Goal: Information Seeking & Learning: Learn about a topic

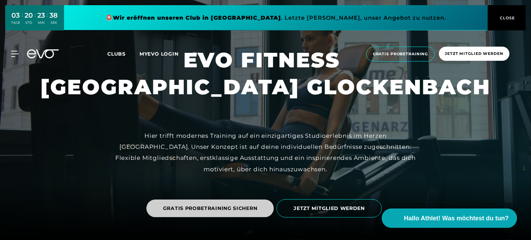
click at [246, 214] on span "GRATIS PROBETRAINING SICHERN" at bounding box center [210, 209] width 128 height 18
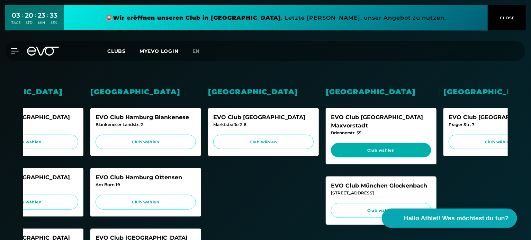
scroll to position [0, 173]
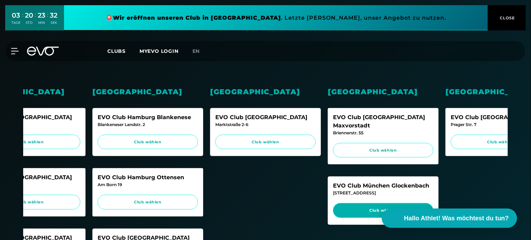
click at [370, 208] on span "Club wählen" at bounding box center [382, 211] width 87 height 6
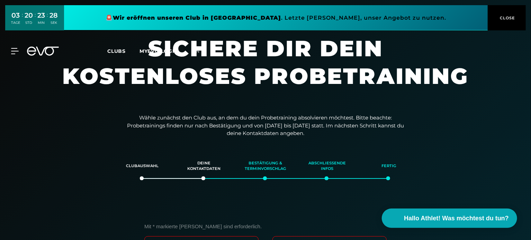
scroll to position [10, 0]
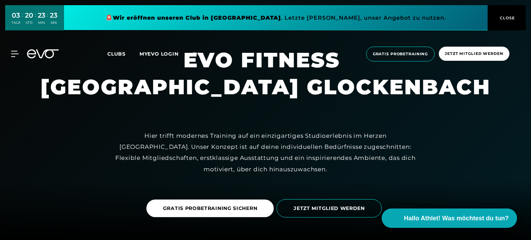
click at [166, 171] on div "Hier trifft modernes Training auf ein einzigartiges Studioerlebnis im Herzen [G…" at bounding box center [265, 152] width 311 height 45
click at [17, 59] on div "MyEVO Login Über EVO Mitgliedschaften Probetraining TAGESPASS EVO Studios [GEOG…" at bounding box center [265, 54] width 528 height 26
click at [14, 56] on icon at bounding box center [16, 54] width 10 height 6
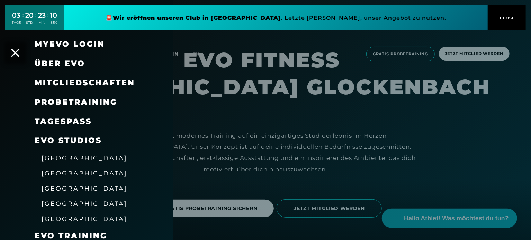
scroll to position [98, 0]
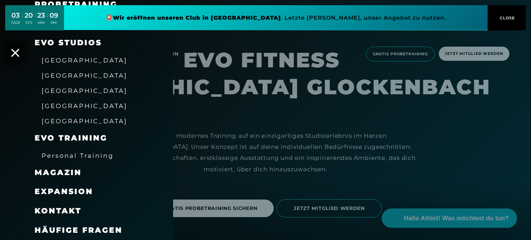
click at [90, 235] on span "Häufige Fragen" at bounding box center [79, 230] width 88 height 9
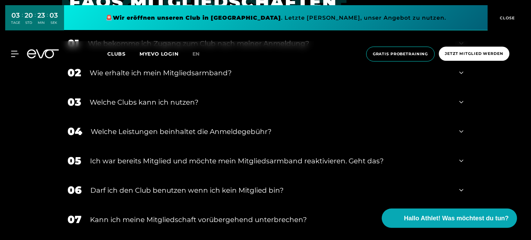
scroll to position [267, 0]
click at [119, 93] on div "03 Welche Clubs kann ich nutzen?" at bounding box center [266, 102] width 410 height 29
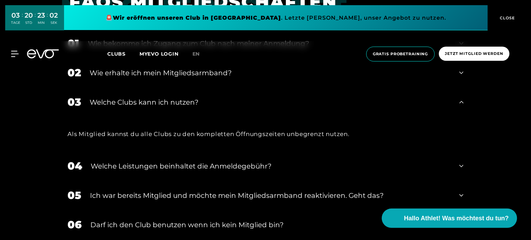
click at [119, 93] on div "03 Welche Clubs kann ich nutzen?" at bounding box center [266, 102] width 410 height 29
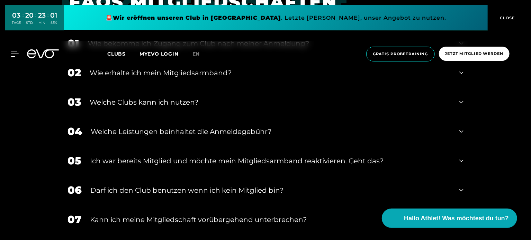
click at [121, 128] on div "Welche Leistungen beinhaltet die Anmeldegebühr?" at bounding box center [271, 132] width 360 height 10
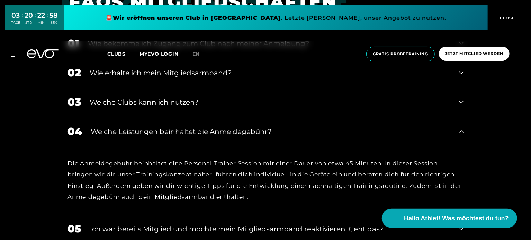
click at [121, 128] on div "Welche Leistungen beinhaltet die Anmeldegebühr?" at bounding box center [271, 132] width 360 height 10
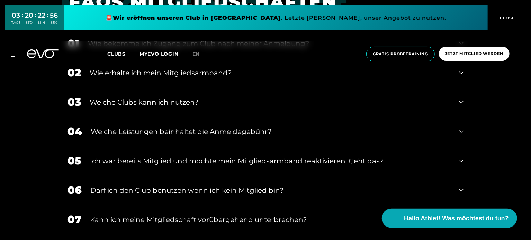
scroll to position [324, 0]
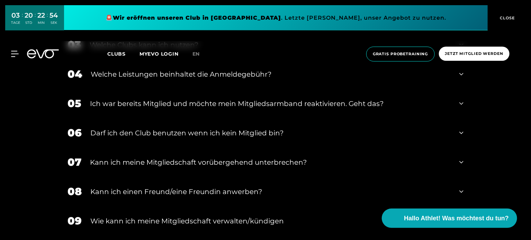
click at [123, 130] on div "Darf ich den Club benutzen wenn ich kein Mitglied bin?" at bounding box center [270, 133] width 360 height 10
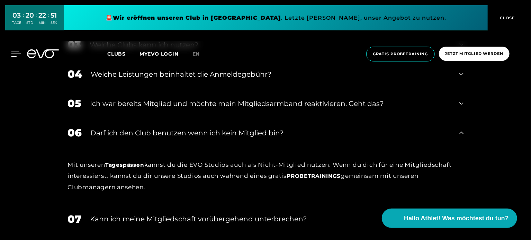
click at [17, 52] on icon at bounding box center [16, 54] width 10 height 6
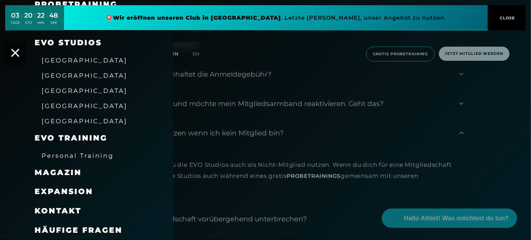
scroll to position [0, 0]
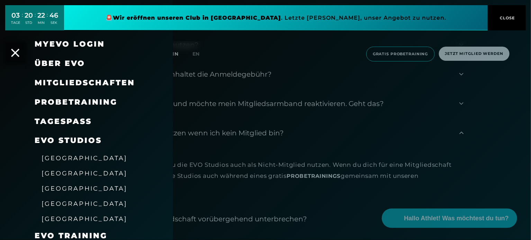
click at [71, 124] on link "TAGESPASS" at bounding box center [63, 121] width 57 height 9
click at [71, 85] on span "Mitgliedschaften" at bounding box center [85, 82] width 100 height 9
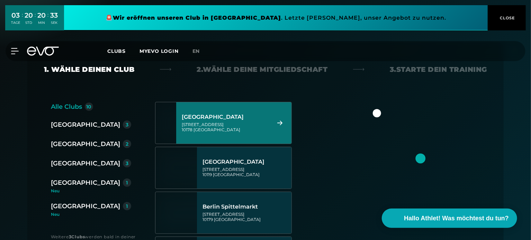
scroll to position [111, 0]
click at [62, 185] on div "[GEOGRAPHIC_DATA]" at bounding box center [85, 183] width 69 height 10
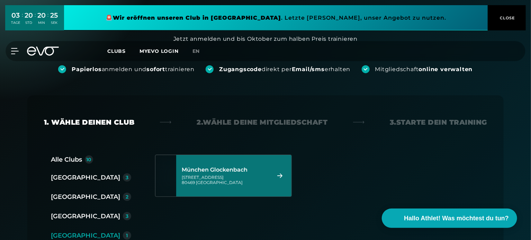
click at [225, 194] on div "München Glockenbach [STREET_ADDRESS]" at bounding box center [233, 176] width 115 height 42
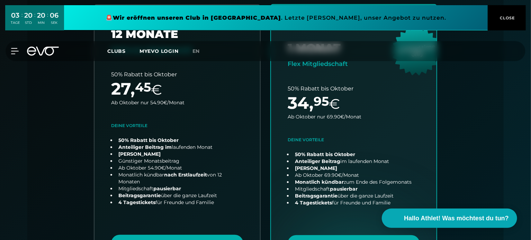
scroll to position [209, 0]
click at [16, 51] on icon at bounding box center [16, 51] width 10 height 6
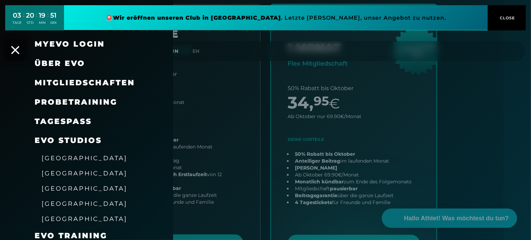
click at [80, 102] on span "Probetraining" at bounding box center [76, 102] width 83 height 9
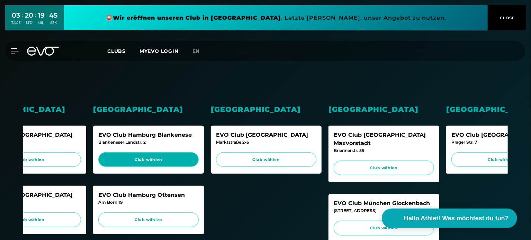
scroll to position [0, 173]
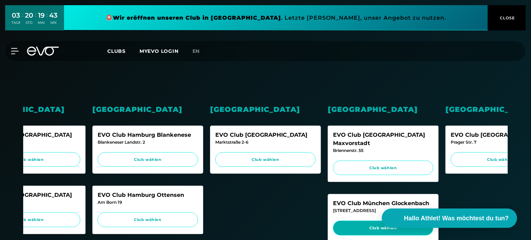
click at [364, 226] on span "Club wählen" at bounding box center [382, 229] width 87 height 6
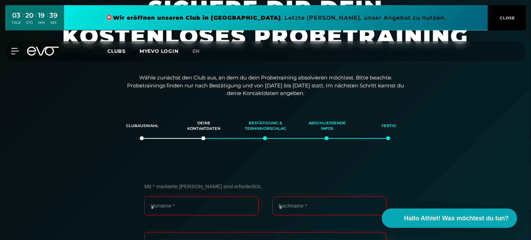
scroll to position [37, 0]
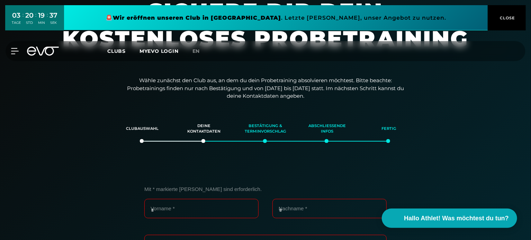
click at [257, 131] on div "Bestätigung & Terminvorschlag" at bounding box center [265, 129] width 44 height 19
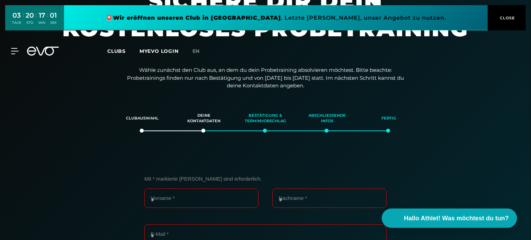
scroll to position [0, 0]
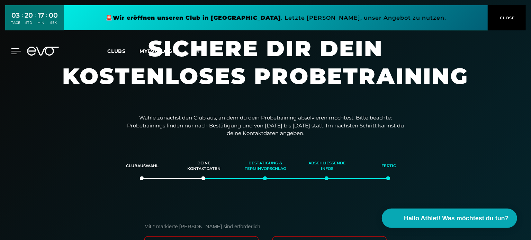
click at [18, 52] on icon at bounding box center [16, 51] width 10 height 6
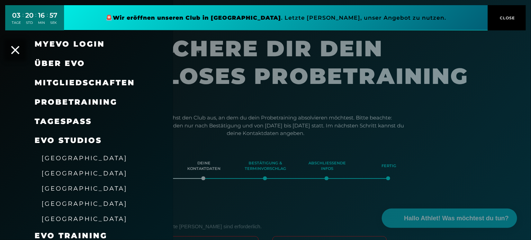
click at [49, 83] on span "Mitgliedschaften" at bounding box center [85, 82] width 100 height 9
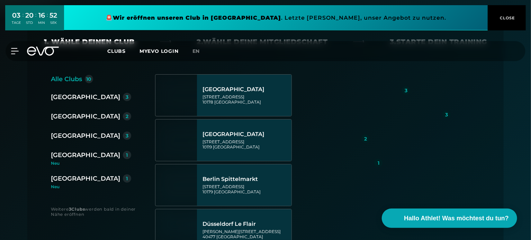
scroll to position [138, 0]
click at [76, 153] on div "[GEOGRAPHIC_DATA]" at bounding box center [85, 155] width 69 height 10
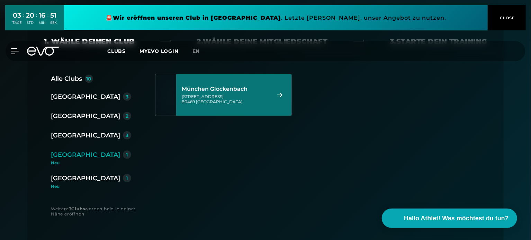
click at [214, 100] on div "[STREET_ADDRESS]" at bounding box center [225, 99] width 87 height 10
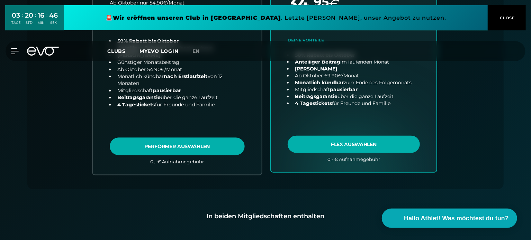
scroll to position [400, 0]
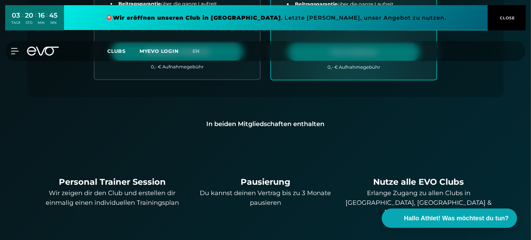
click at [234, 119] on div "In beiden Mitgliedschaften enthalten" at bounding box center [265, 124] width 454 height 10
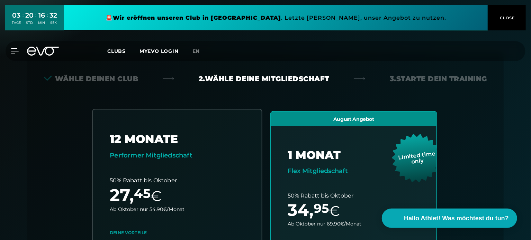
scroll to position [121, 0]
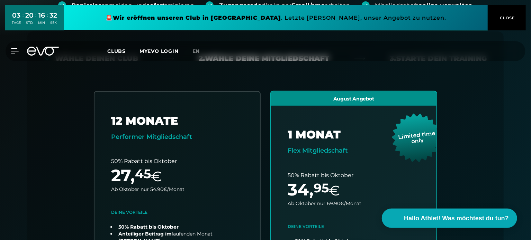
click at [80, 195] on div "Alle Clubs 10 [GEOGRAPHIC_DATA] 3 [GEOGRAPHIC_DATA] 2 [GEOGRAPHIC_DATA] 3 [GEOG…" at bounding box center [265, 233] width 443 height 285
